Goal: Go to known website: Access a specific website the user already knows

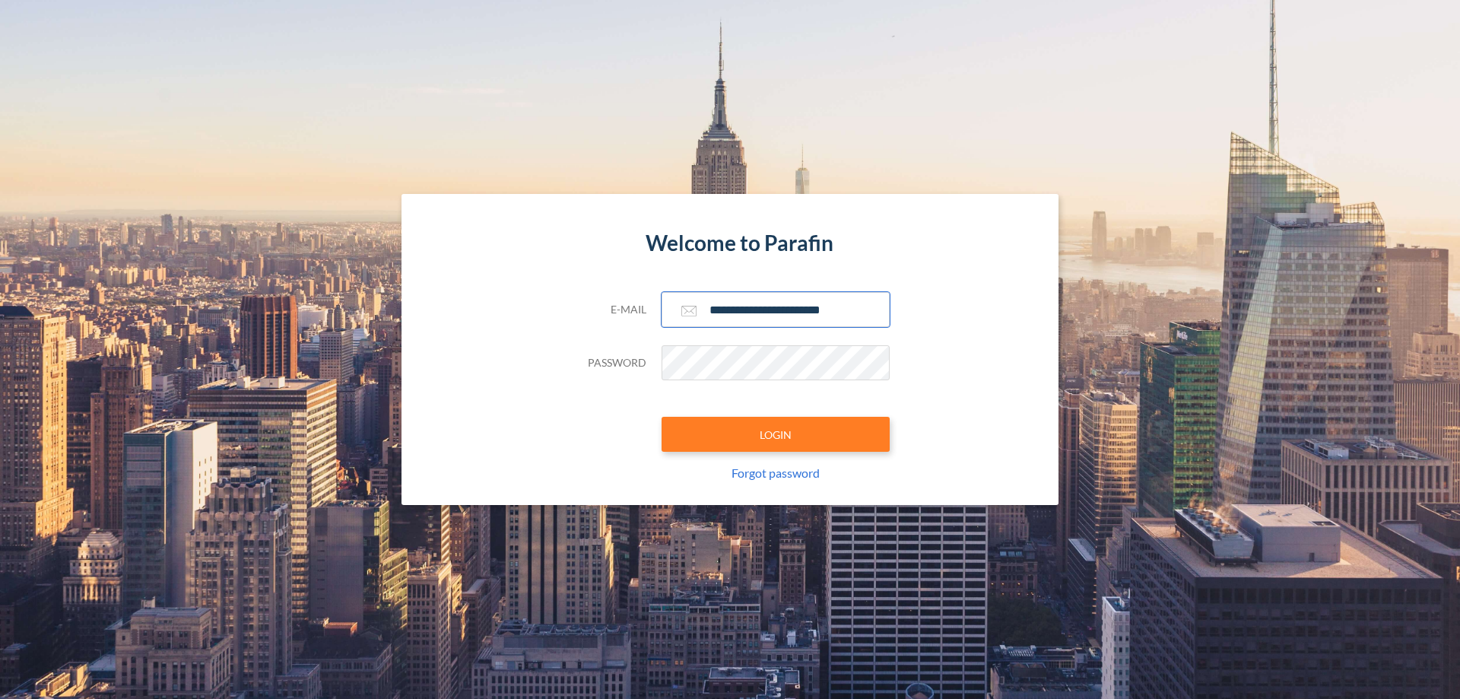
type input "**********"
click at [775, 434] on button "LOGIN" at bounding box center [775, 434] width 228 height 35
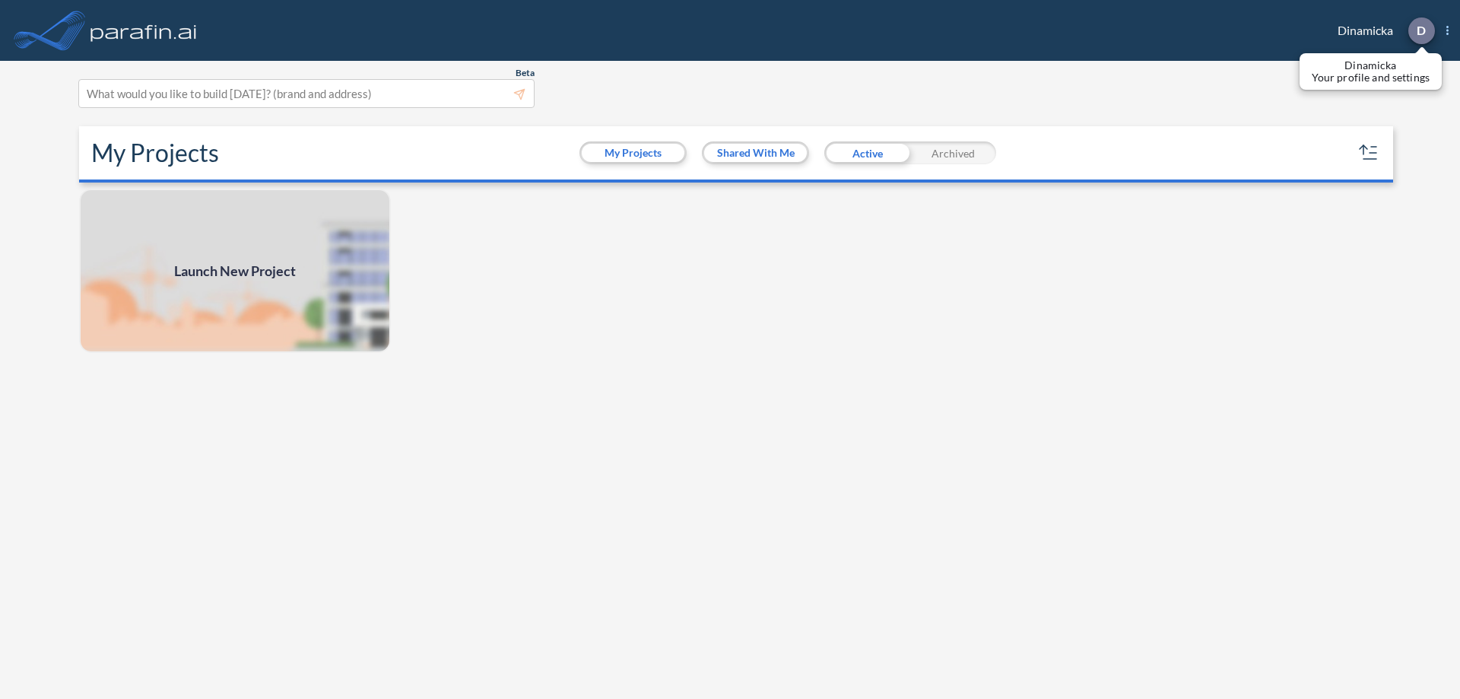
click at [1420, 30] on p "D" at bounding box center [1420, 31] width 9 height 14
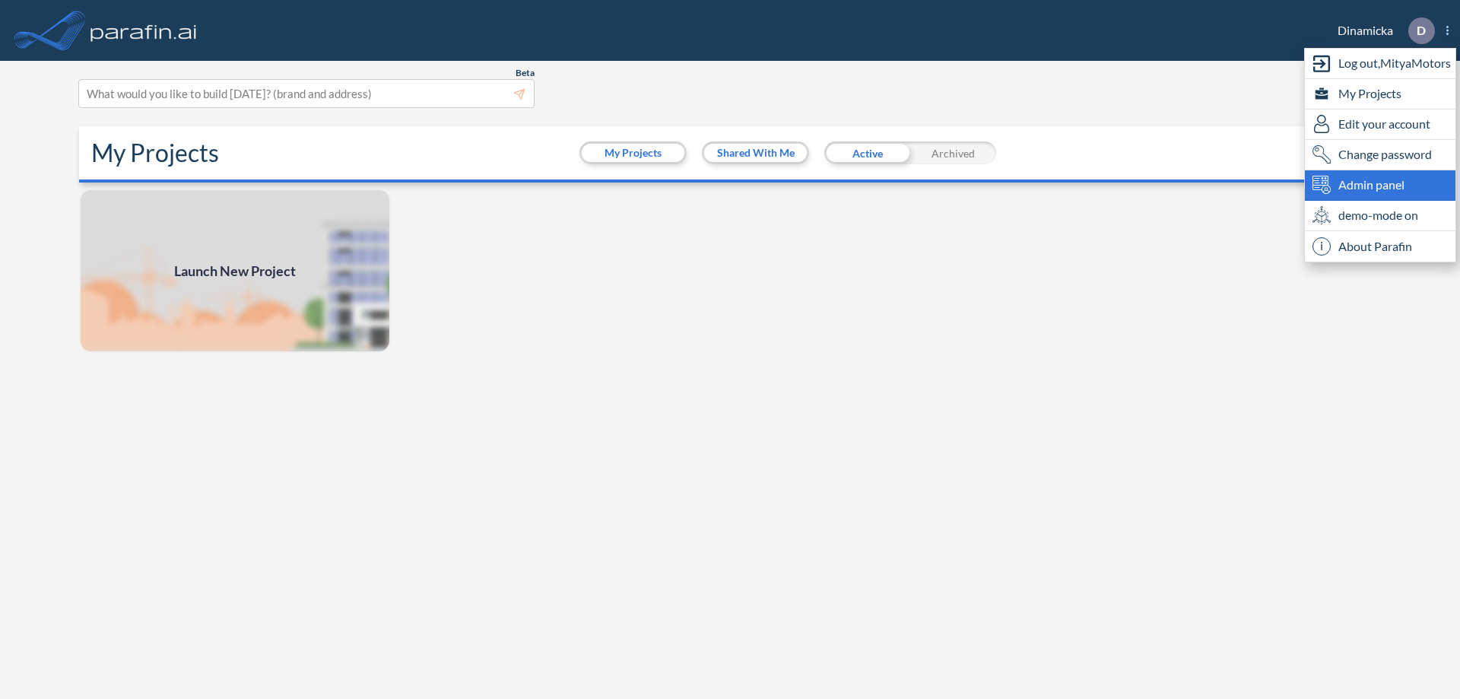
click at [1380, 185] on span "Admin panel" at bounding box center [1371, 185] width 66 height 18
